Goal: Task Accomplishment & Management: Use online tool/utility

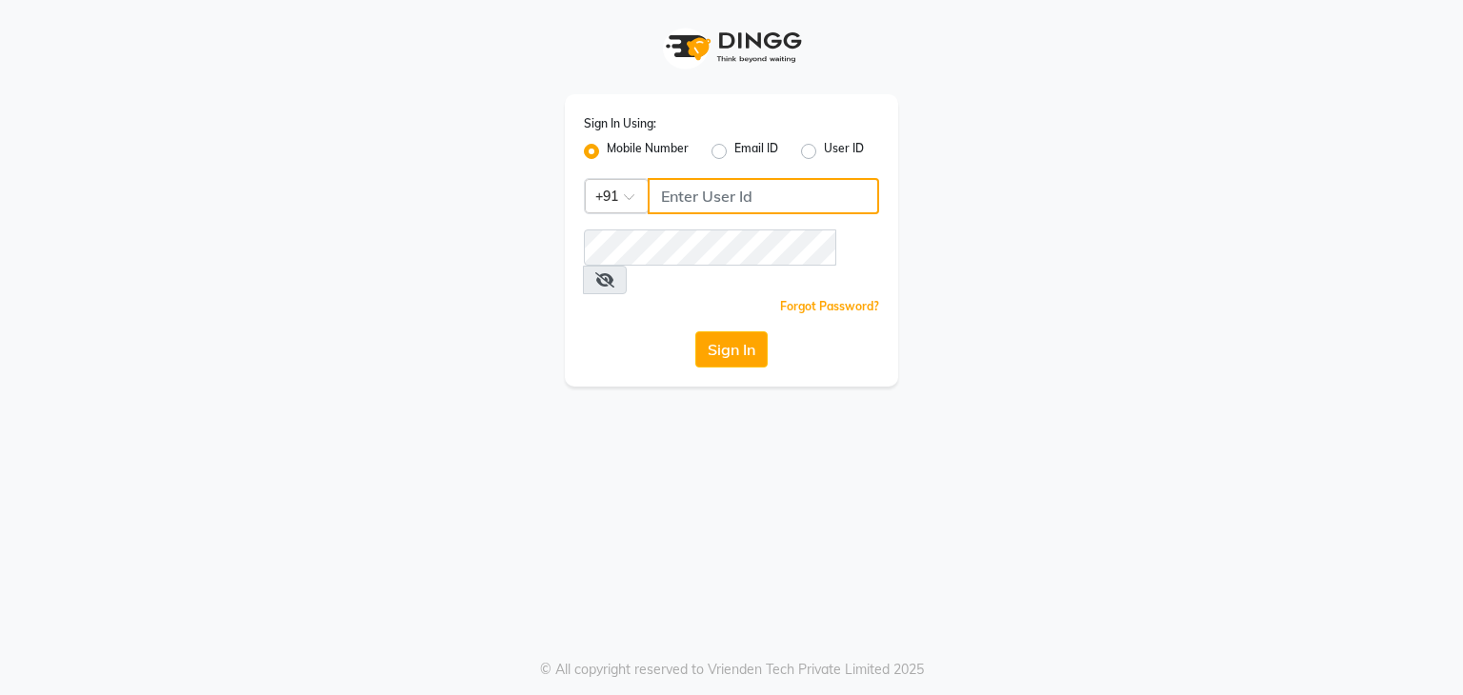
click at [701, 197] on input "Username" at bounding box center [763, 196] width 231 height 36
type input "7014190774"
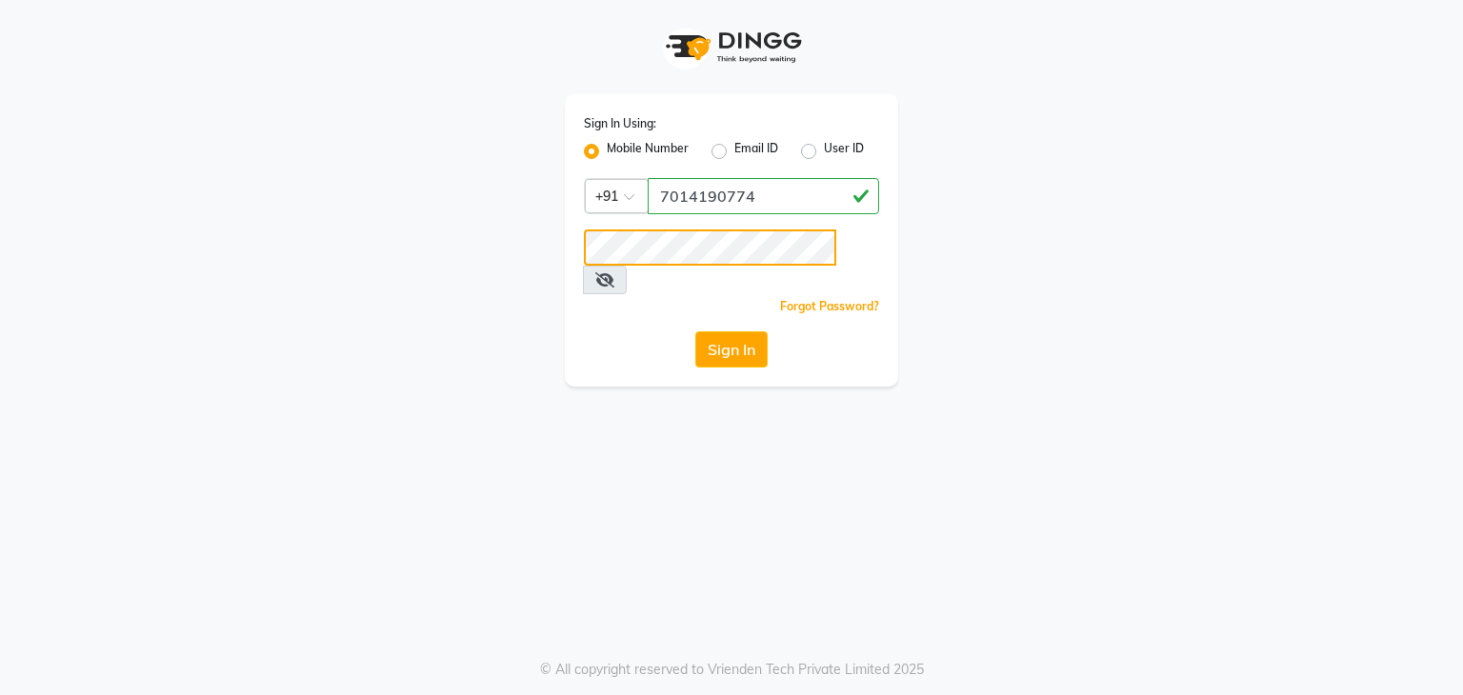
click at [695, 332] on button "Sign In" at bounding box center [731, 350] width 72 height 36
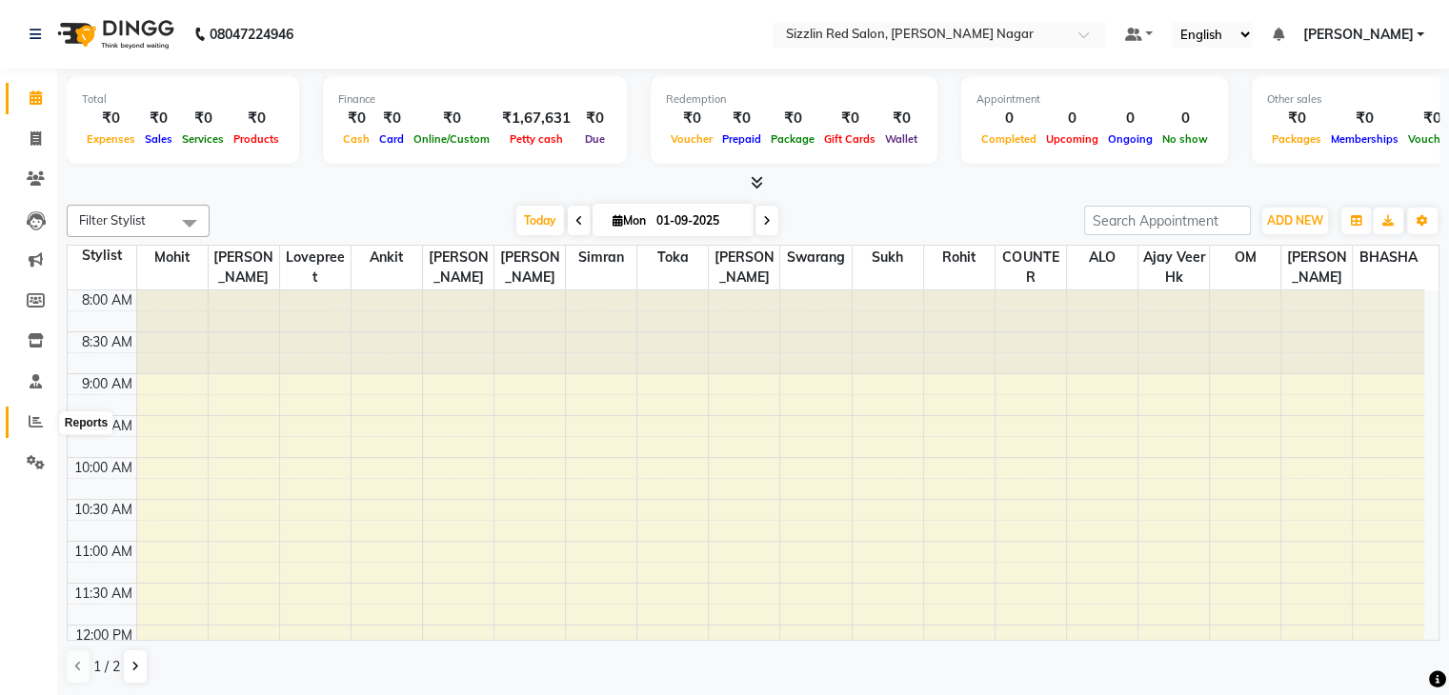
click at [30, 428] on icon at bounding box center [36, 421] width 14 height 14
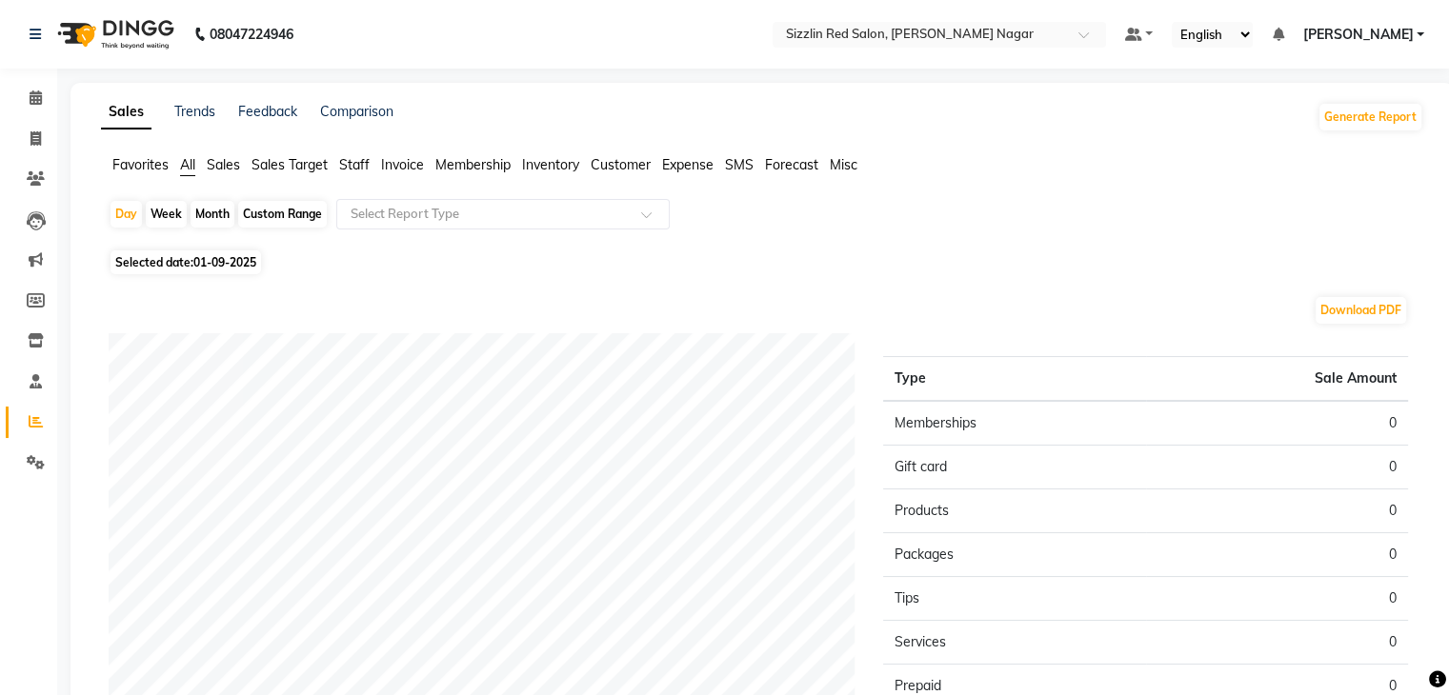
click at [211, 213] on div "Month" at bounding box center [213, 214] width 44 height 27
select select "9"
select select "2025"
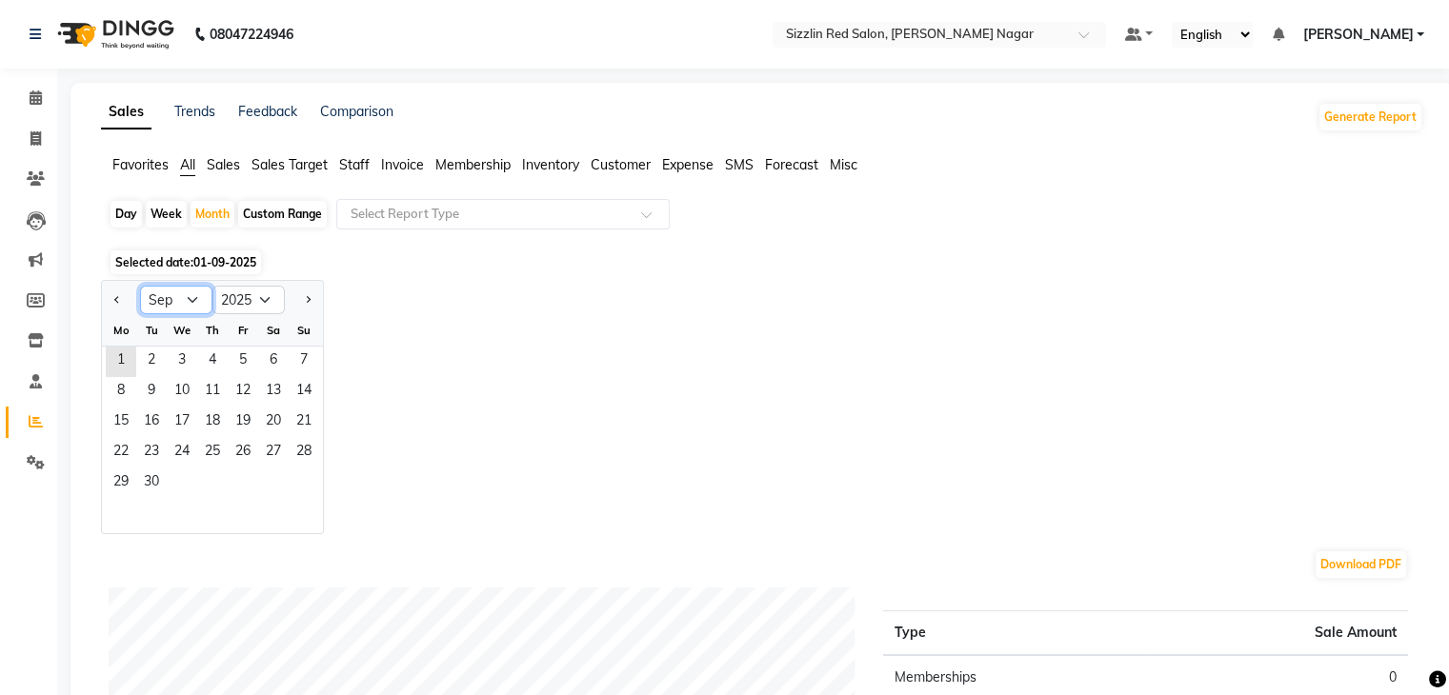
click at [191, 306] on select "Jan Feb Mar Apr May Jun [DATE] Aug Sep Oct Nov Dec" at bounding box center [176, 300] width 72 height 29
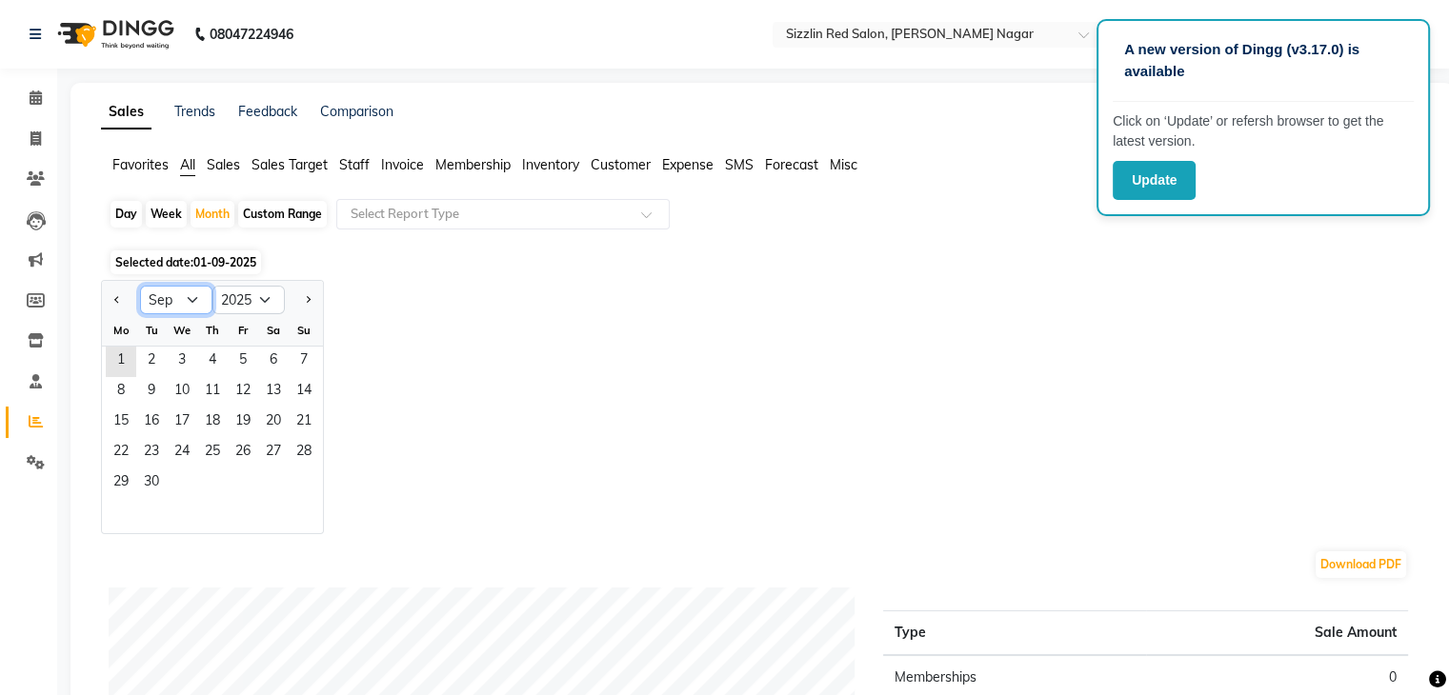
select select "8"
click at [140, 286] on select "Jan Feb Mar Apr May Jun [DATE] Aug Sep Oct Nov Dec" at bounding box center [176, 300] width 72 height 29
click at [300, 482] on span "31" at bounding box center [304, 484] width 30 height 30
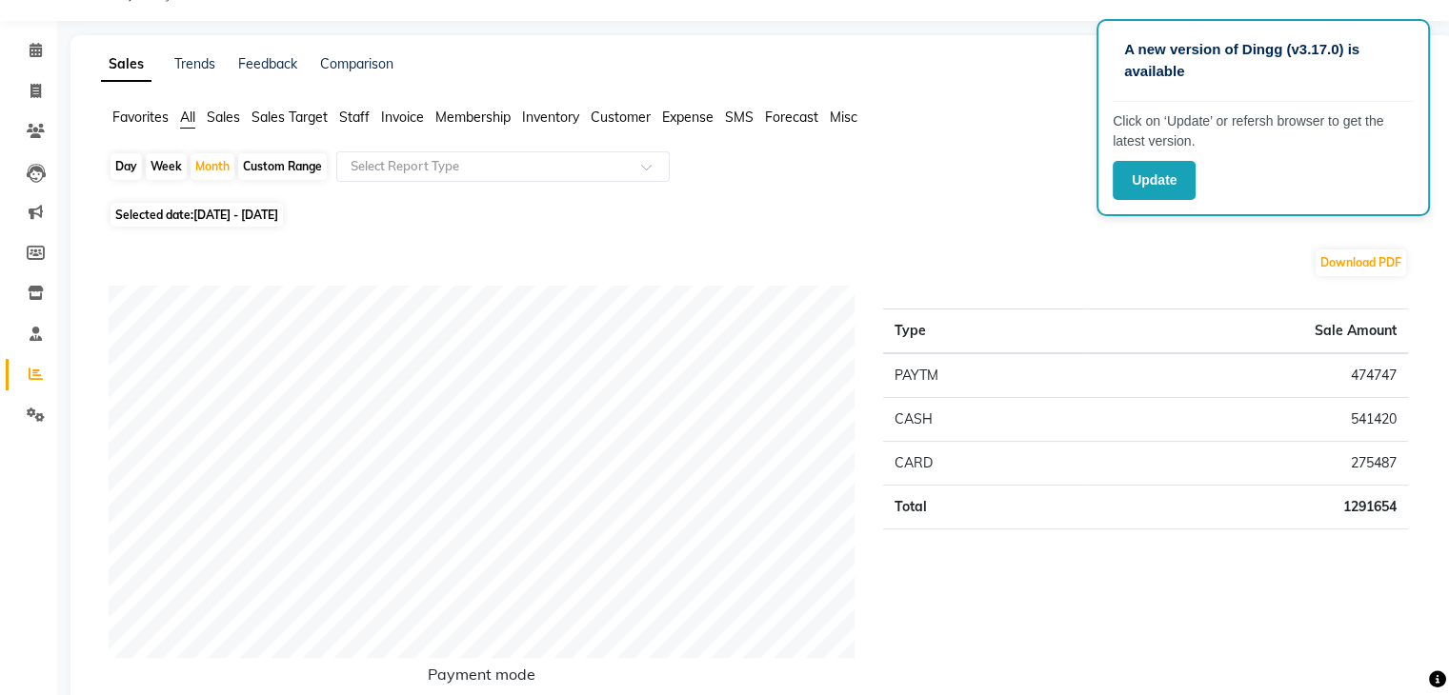
scroll to position [46, 0]
